Goal: Task Accomplishment & Management: Use online tool/utility

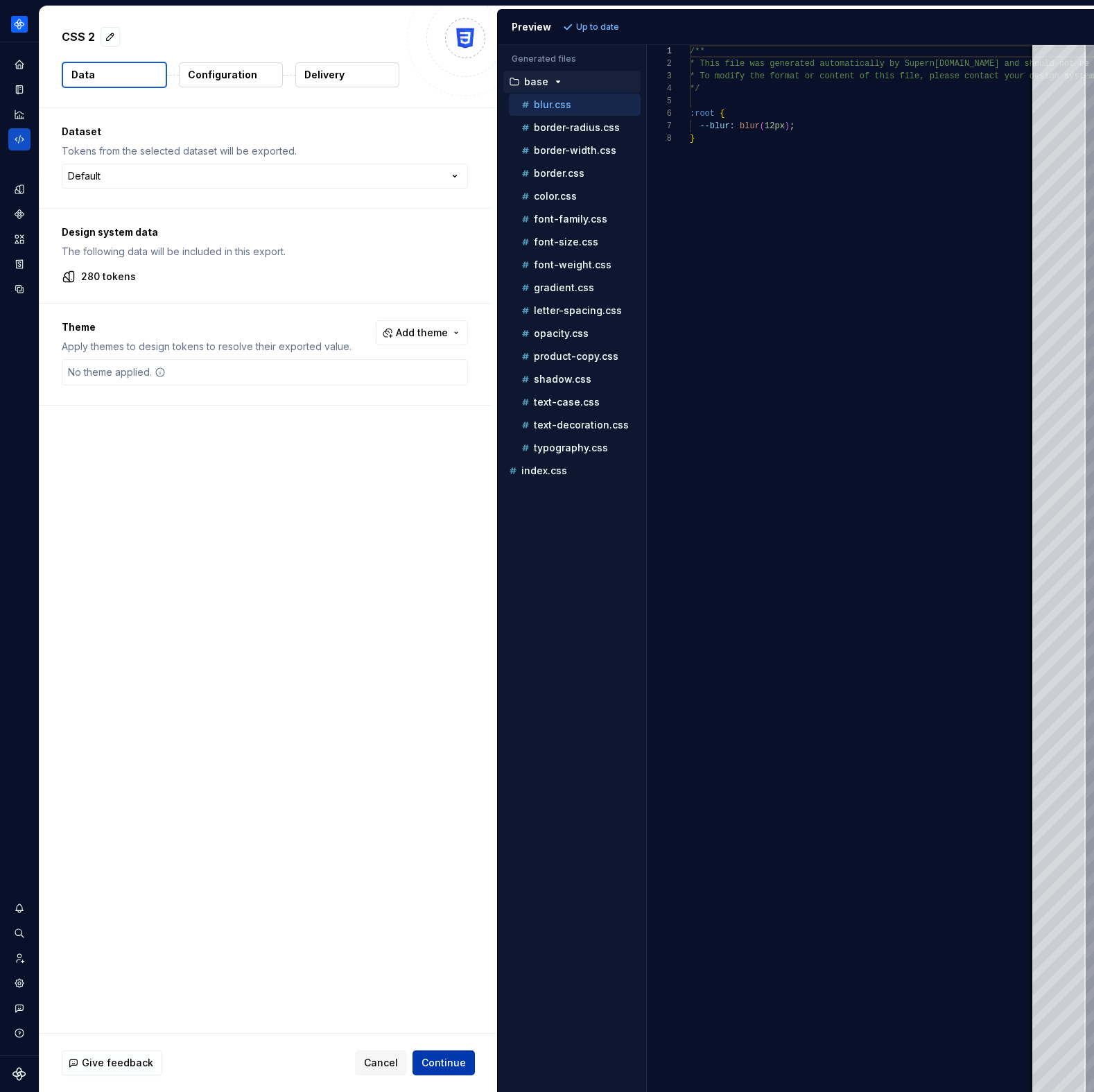
click at [447, 1068] on span "Continue" at bounding box center [443, 1063] width 44 height 14
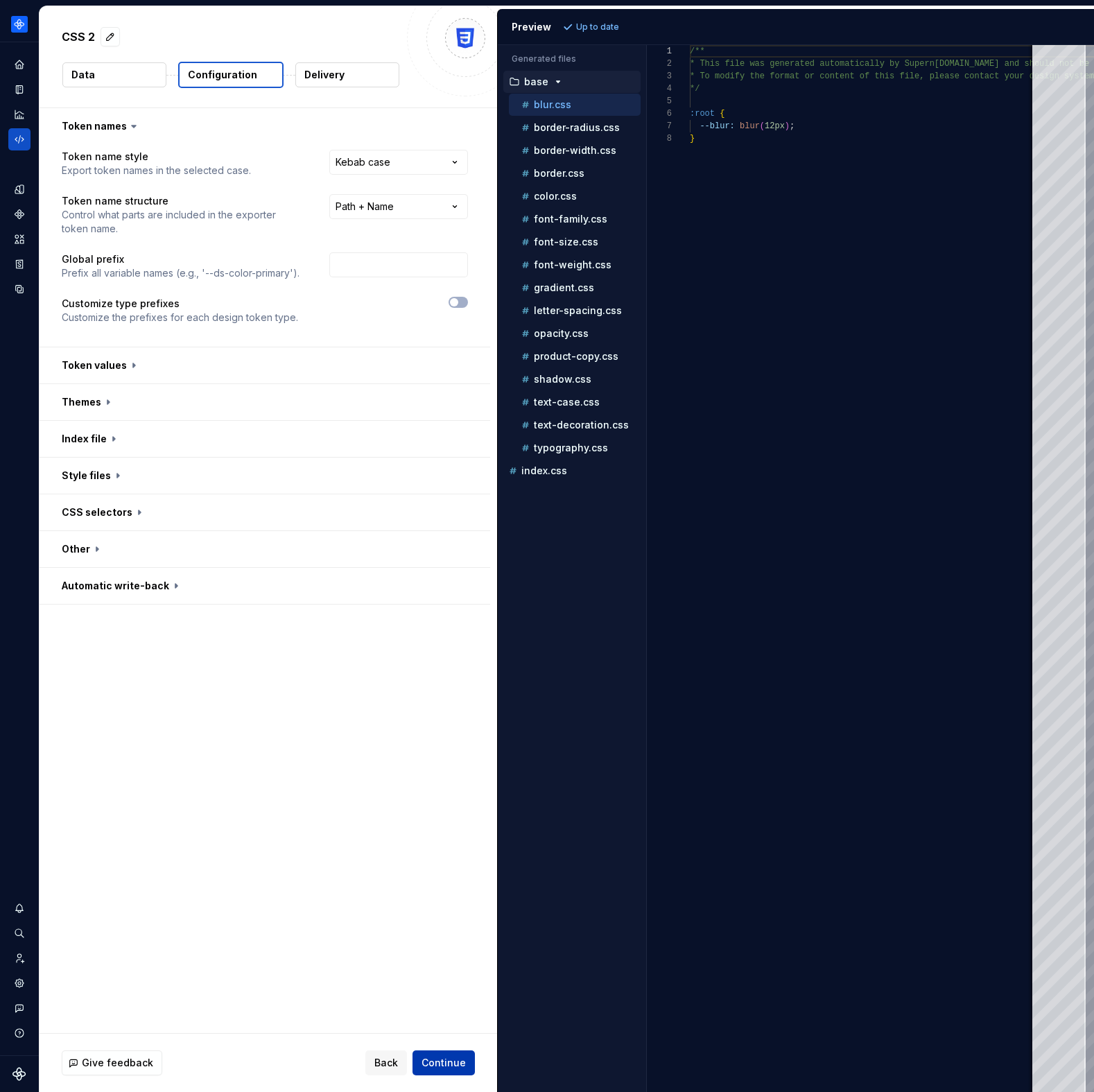
click at [447, 1067] on span "Continue" at bounding box center [443, 1063] width 44 height 14
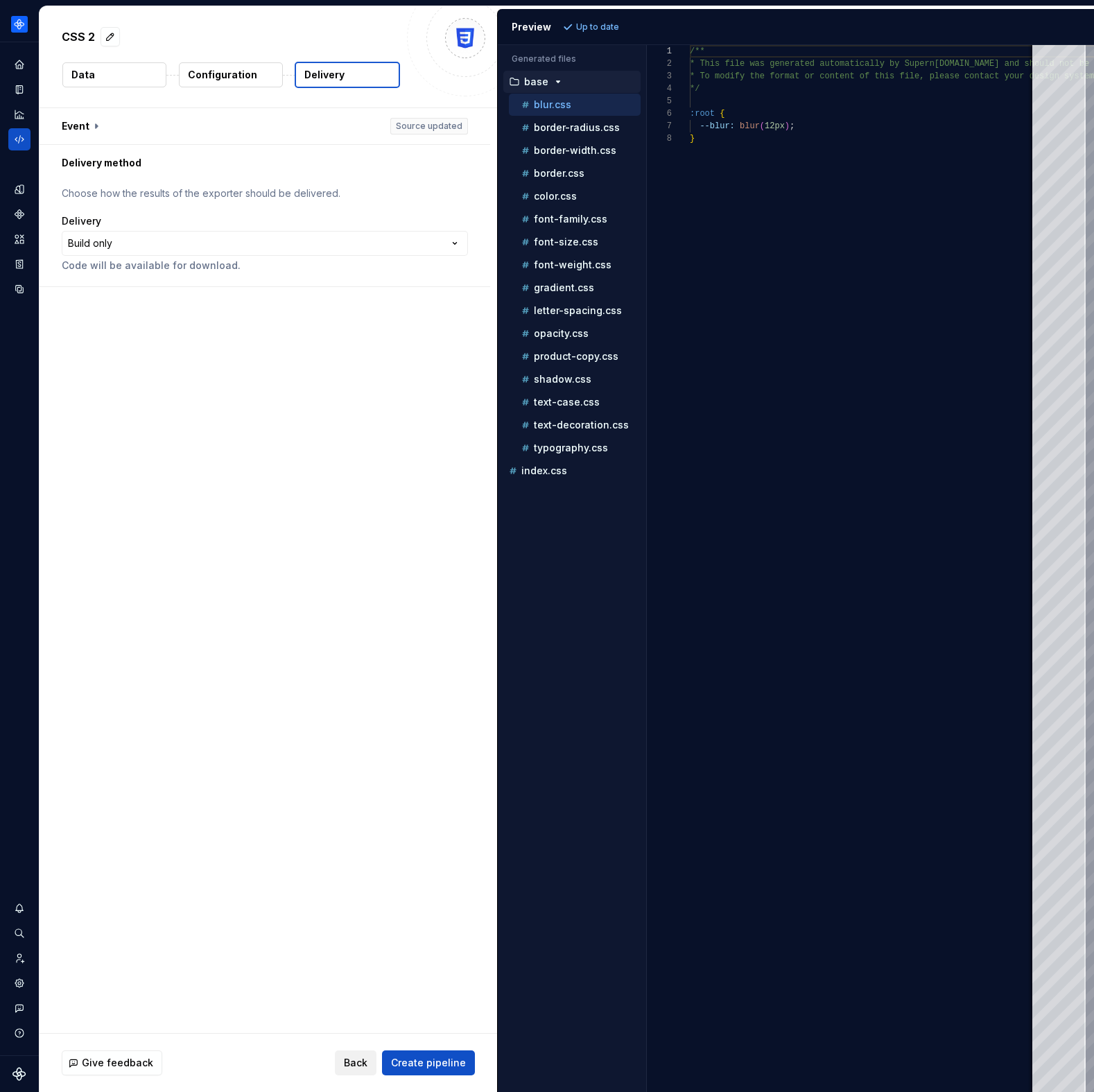
click at [359, 1058] on span "Back" at bounding box center [356, 1063] width 23 height 14
